Goal: Browse casually: Explore the website without a specific task or goal

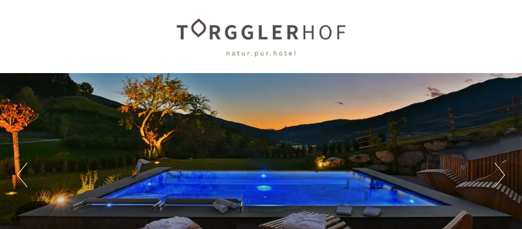
click at [498, 166] on button "Next" at bounding box center [500, 175] width 10 height 24
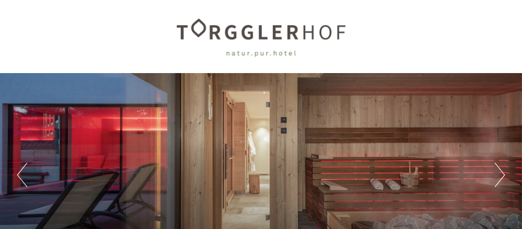
click at [498, 166] on button "Next" at bounding box center [500, 175] width 10 height 24
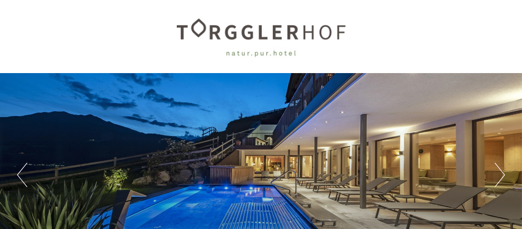
click at [498, 166] on button "Next" at bounding box center [500, 175] width 10 height 24
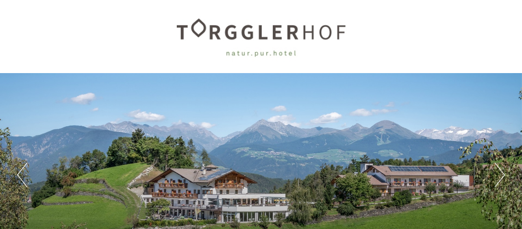
click at [498, 166] on button "Next" at bounding box center [500, 175] width 10 height 24
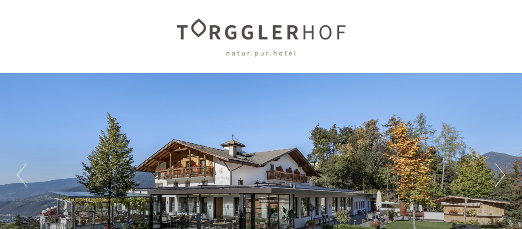
click at [498, 166] on button "Next" at bounding box center [500, 175] width 10 height 24
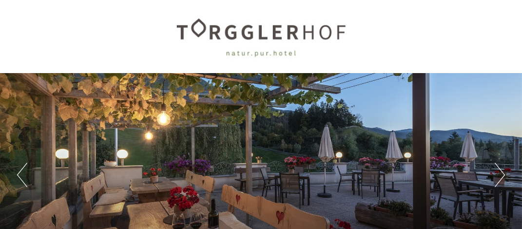
click at [498, 166] on button "Next" at bounding box center [500, 175] width 10 height 24
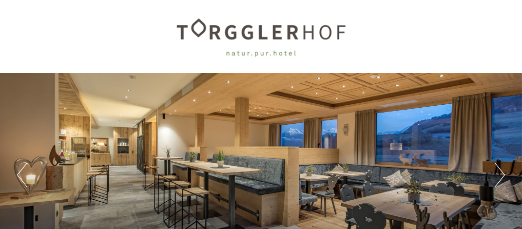
click at [498, 166] on button "Next" at bounding box center [500, 175] width 10 height 24
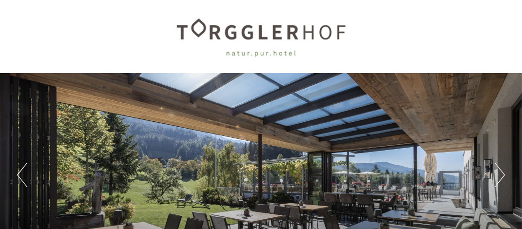
click at [498, 166] on button "Next" at bounding box center [500, 175] width 10 height 24
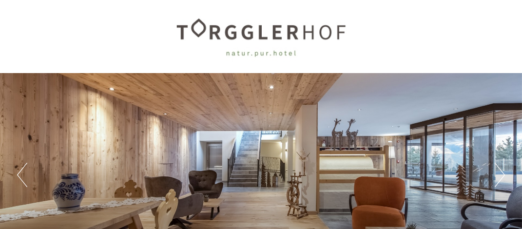
click at [498, 166] on button "Next" at bounding box center [500, 175] width 10 height 24
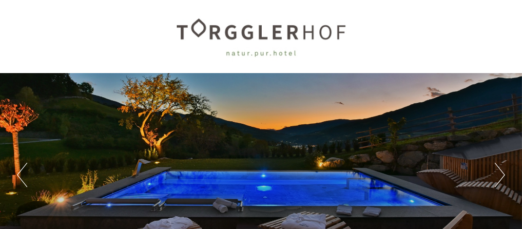
click at [498, 166] on button "Next" at bounding box center [500, 175] width 10 height 24
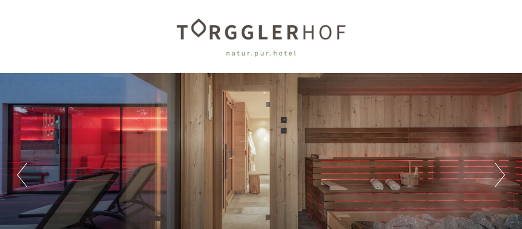
click at [498, 166] on button "Next" at bounding box center [500, 175] width 10 height 24
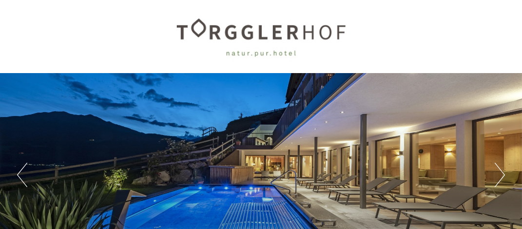
click at [498, 166] on button "Next" at bounding box center [500, 175] width 10 height 24
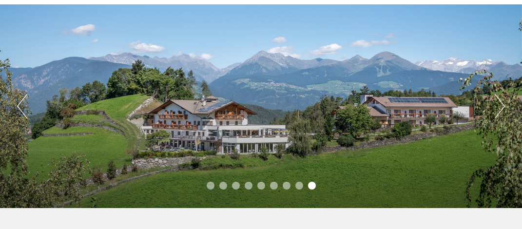
scroll to position [51, 0]
